Goal: Navigation & Orientation: Find specific page/section

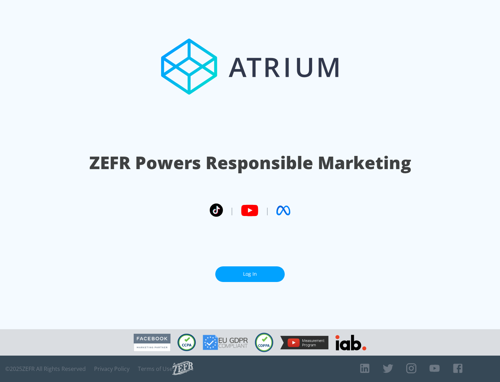
click at [250, 274] on link "Log In" at bounding box center [249, 274] width 69 height 16
